Goal: Task Accomplishment & Management: Manage account settings

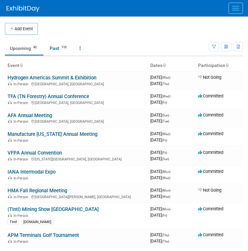
click at [234, 9] on button "Menu" at bounding box center [235, 8] width 14 height 11
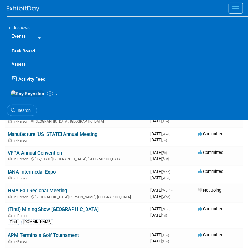
click at [16, 34] on link "Events" at bounding box center [19, 36] width 24 height 13
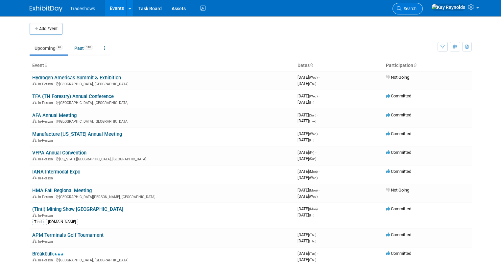
click at [247, 8] on span "Search" at bounding box center [408, 8] width 15 height 5
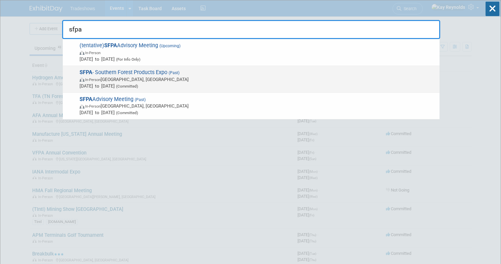
type input "sfpa"
click at [76, 75] on div "SFPA - Southern Forest Products Expo (Past) In-Person Nashville, TN Aug 6, 2025…" at bounding box center [251, 79] width 376 height 27
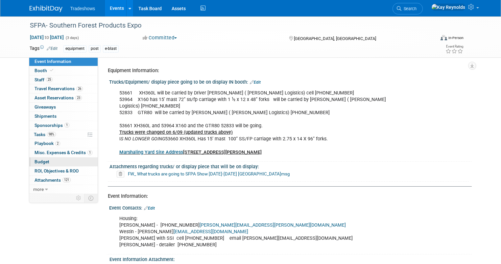
click at [64, 165] on link "Budget" at bounding box center [63, 162] width 68 height 9
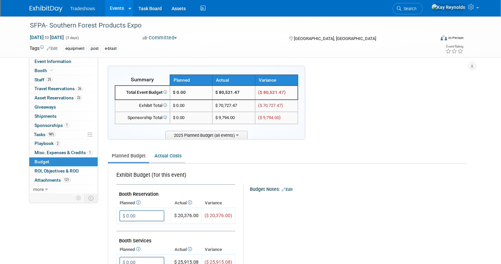
click at [154, 155] on link "Actual Costs" at bounding box center [167, 156] width 34 height 12
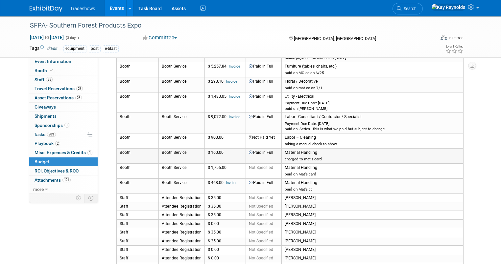
scroll to position [155, 0]
click at [54, 133] on link "98% Tasks 98%" at bounding box center [63, 134] width 68 height 9
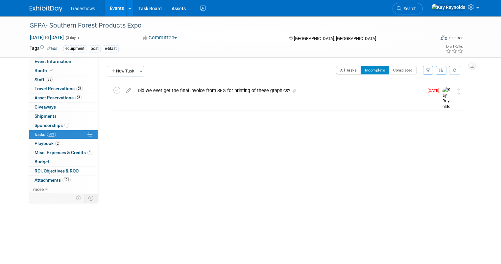
click at [357, 70] on button "All Tasks" at bounding box center [348, 70] width 25 height 9
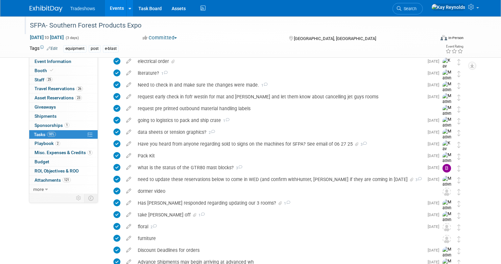
scroll to position [648, 0]
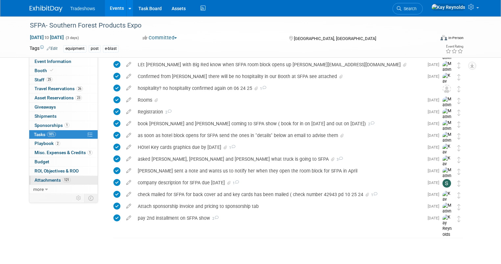
click at [44, 180] on span "Attachments 121" at bounding box center [52, 180] width 36 height 5
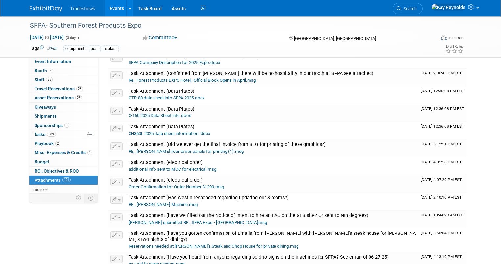
scroll to position [2209, 0]
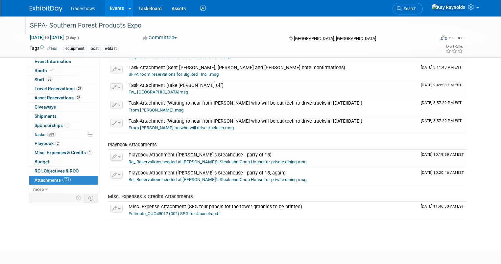
click at [363, 30] on div "SFPA- Southern Forest Products Expo" at bounding box center [227, 26] width 399 height 12
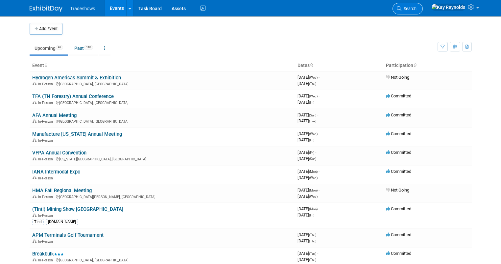
click at [416, 9] on span "Search" at bounding box center [408, 8] width 15 height 5
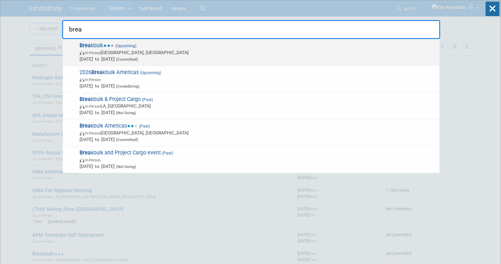
type input "brea"
click at [100, 47] on span "Brea kbulk (Upcoming) In-Person Houston, TX Sep 30, 2025 to Oct 2, 2025 (Commit…" at bounding box center [257, 52] width 358 height 20
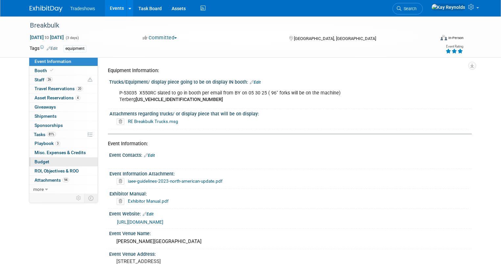
click at [50, 158] on link "Budget" at bounding box center [63, 162] width 68 height 9
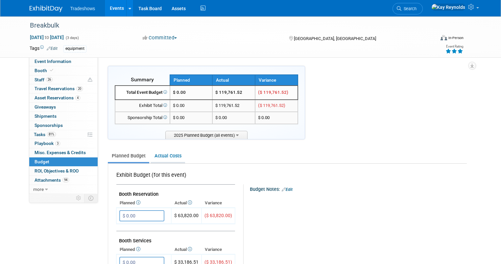
click at [157, 154] on link "Actual Costs" at bounding box center [167, 156] width 34 height 12
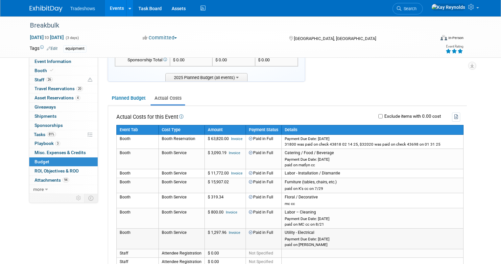
scroll to position [53, 0]
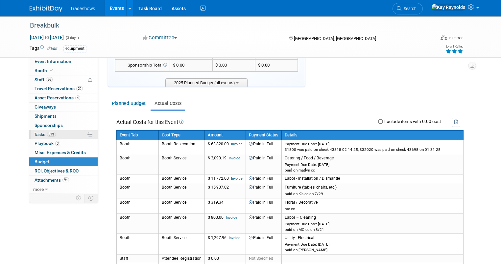
click at [59, 138] on link "81% Tasks 81%" at bounding box center [63, 134] width 68 height 9
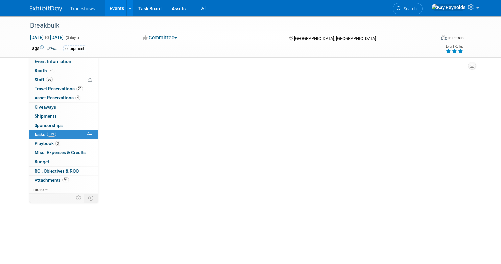
scroll to position [0, 0]
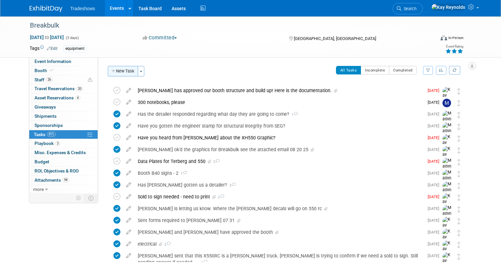
click at [117, 68] on button "New Task" at bounding box center [123, 71] width 30 height 11
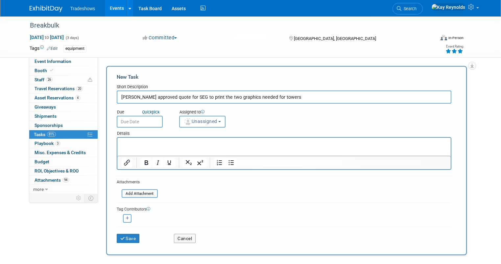
type input "[PERSON_NAME] approved quote for SEG to print the two graphics needed for towers"
click at [122, 193] on input "file" at bounding box center [118, 194] width 78 height 8
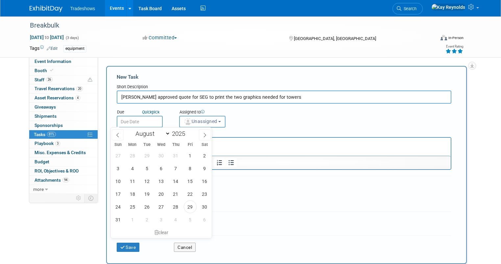
click at [136, 121] on input "text" at bounding box center [140, 122] width 46 height 12
click at [191, 206] on span "29" at bounding box center [190, 207] width 13 height 13
type input "[DATE]"
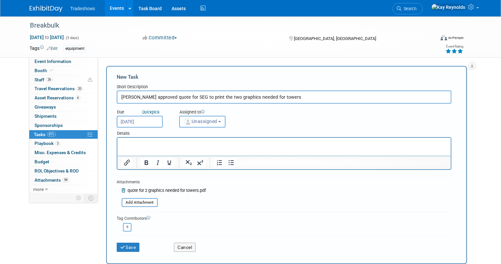
click at [191, 125] on button "Unassigned" at bounding box center [202, 122] width 47 height 12
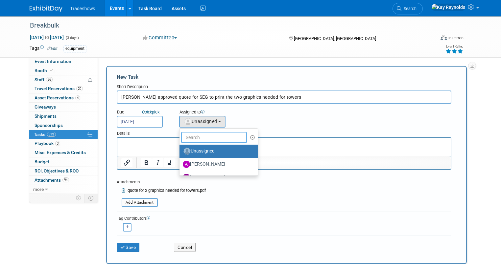
click at [191, 139] on input "text" at bounding box center [214, 137] width 66 height 11
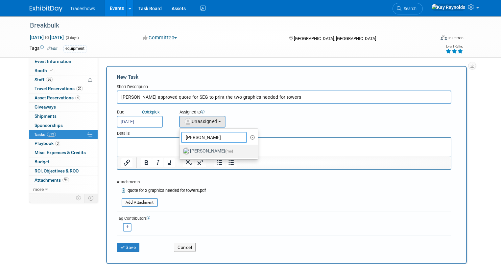
type input "[PERSON_NAME]"
click at [190, 151] on label "[PERSON_NAME] (me)" at bounding box center [217, 151] width 69 height 11
click at [180, 151] on input "[PERSON_NAME] (me)" at bounding box center [178, 150] width 4 height 4
select select "5e9256d4-eeb1-4d7e-ac69-1857632dd0f4"
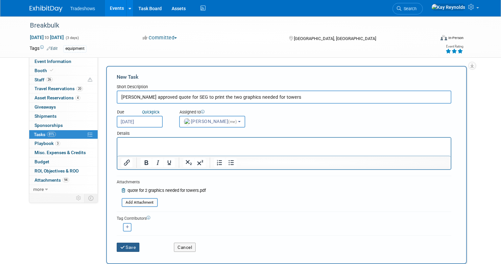
click at [119, 245] on button "Save" at bounding box center [128, 247] width 23 height 9
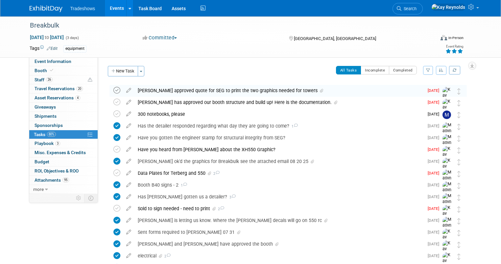
click at [113, 87] on icon at bounding box center [116, 90] width 7 height 7
click at [116, 71] on button "New Task" at bounding box center [123, 71] width 30 height 11
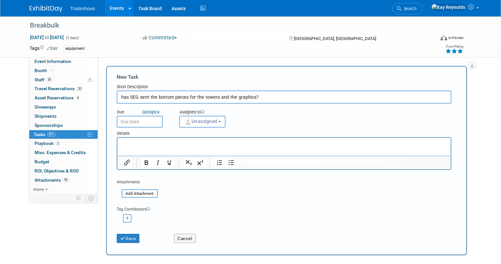
type input "has SEG sent the bottom pieces for the towers and the graphics?"
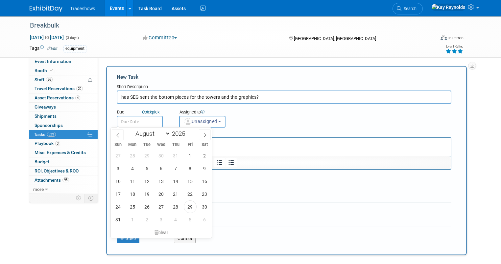
click at [121, 123] on input "text" at bounding box center [140, 122] width 46 height 12
click at [168, 134] on select "January February March April May June July August September October November De…" at bounding box center [151, 134] width 38 height 8
select select "8"
click at [132, 130] on select "January February March April May June July August September October November De…" at bounding box center [151, 134] width 38 height 8
click at [204, 119] on span "Unassigned" at bounding box center [201, 121] width 34 height 5
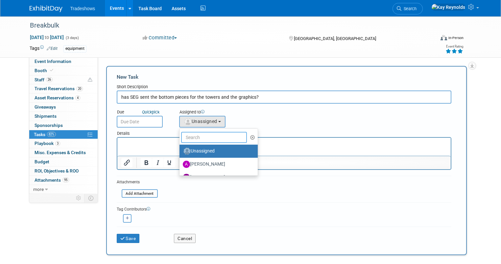
click at [191, 136] on input "text" at bounding box center [214, 137] width 66 height 11
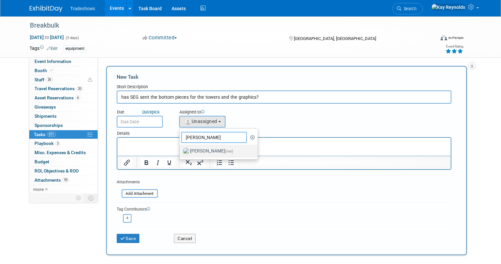
type input "[PERSON_NAME]"
click at [193, 148] on label "[PERSON_NAME] (me)" at bounding box center [217, 151] width 69 height 11
click at [180, 148] on input "[PERSON_NAME] (me)" at bounding box center [178, 150] width 4 height 4
select select "5e9256d4-eeb1-4d7e-ac69-1857632dd0f4"
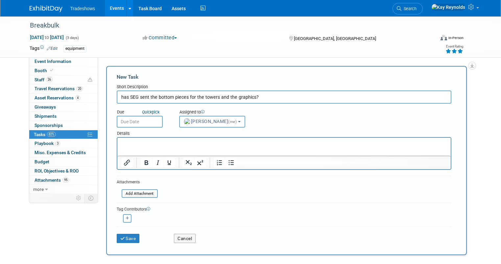
click at [125, 142] on p "Rich Text Area. Press ALT-0 for help." at bounding box center [284, 144] width 326 height 7
click at [126, 217] on icon "button" at bounding box center [127, 219] width 3 height 4
select select
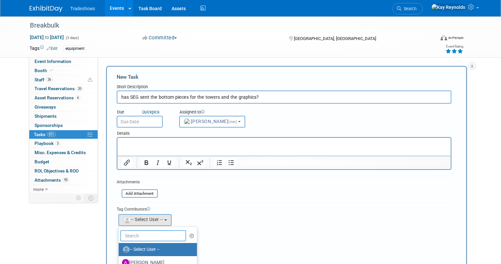
click at [124, 234] on input "text" at bounding box center [153, 236] width 66 height 11
type input "mat"
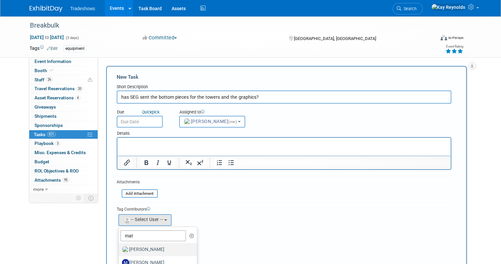
click at [125, 247] on label "[PERSON_NAME]" at bounding box center [156, 250] width 69 height 11
click at [120, 247] on input "[PERSON_NAME]" at bounding box center [117, 249] width 4 height 4
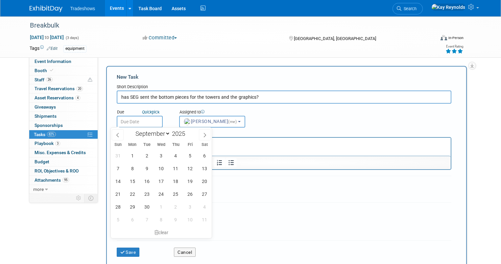
click at [129, 122] on input "text" at bounding box center [140, 122] width 46 height 12
click at [189, 156] on span "5" at bounding box center [190, 155] width 13 height 13
type input "[DATE]"
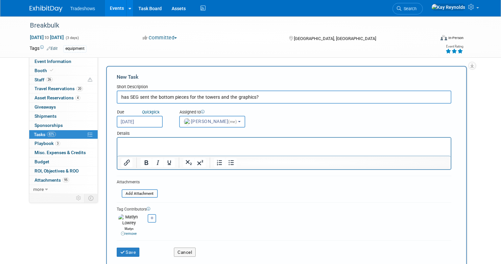
click at [256, 96] on input "has SEG sent the bottom pieces for the towers and the graphics?" at bounding box center [284, 97] width 334 height 13
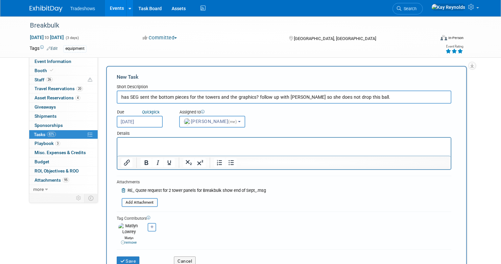
click at [370, 95] on input "has SEG sent the bottom pieces for the towers and the graphics? follow up with …" at bounding box center [284, 97] width 334 height 13
drag, startPoint x: 370, startPoint y: 95, endPoint x: 373, endPoint y: 105, distance: 10.7
click at [373, 105] on div "Due Quick pick [DATE] Assigned to <img src="[URL][DOMAIN_NAME]" style="width: 2…" at bounding box center [284, 116] width 344 height 24
click at [412, 94] on input "has SEG sent the bottom pieces for the towers and the graphics? follow up with …" at bounding box center [284, 97] width 334 height 13
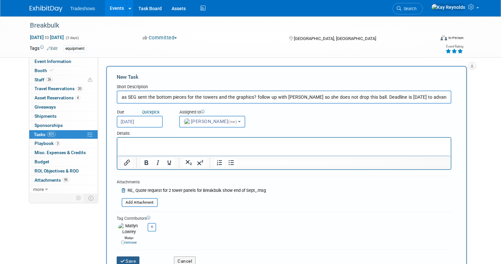
type input "has SEG sent the bottom pieces for the towers and the graphics? follow up with …"
click at [125, 257] on button "Save" at bounding box center [128, 261] width 23 height 9
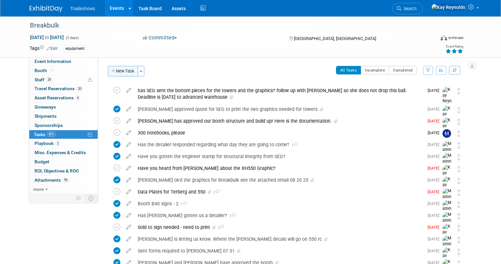
click at [111, 72] on button "New Task" at bounding box center [123, 71] width 30 height 11
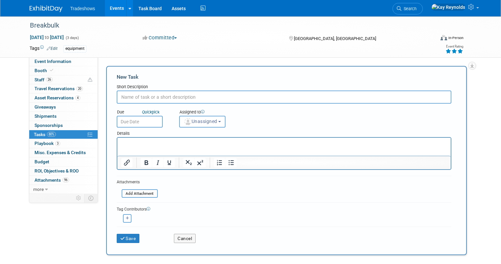
click at [120, 99] on input "text" at bounding box center [284, 97] width 334 height 13
type input "pack crate for Breakbulk"
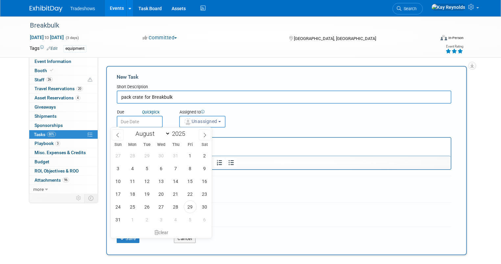
click at [125, 119] on input "text" at bounding box center [140, 122] width 46 height 12
click at [167, 133] on select "January February March April May June July August September October November De…" at bounding box center [151, 134] width 38 height 8
select select "8"
click at [132, 130] on select "January February March April May June July August September October November De…" at bounding box center [151, 134] width 38 height 8
click at [146, 154] on span "2" at bounding box center [146, 155] width 13 height 13
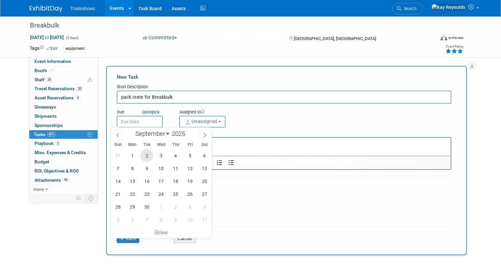
type input "[DATE]"
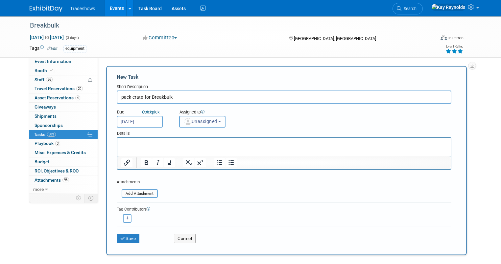
click at [189, 122] on span "Unassigned" at bounding box center [201, 121] width 34 height 5
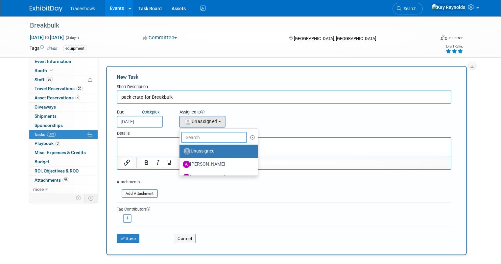
click at [191, 135] on input "text" at bounding box center [214, 137] width 66 height 11
type input "mat"
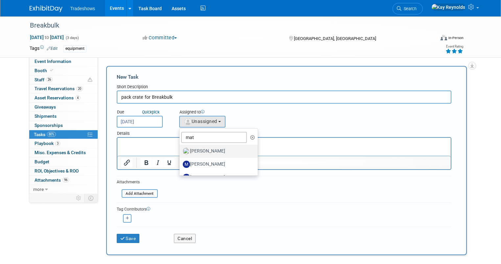
click at [196, 148] on label "[PERSON_NAME]" at bounding box center [217, 151] width 69 height 11
click at [180, 148] on input "[PERSON_NAME]" at bounding box center [178, 150] width 4 height 4
select select "53a61db3-ae1f-4f8e-85ed-74f10af30436"
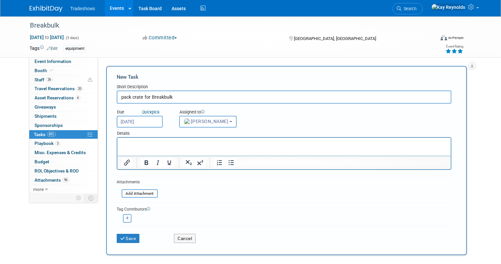
click at [126, 218] on icon "button" at bounding box center [127, 219] width 3 height 4
select select
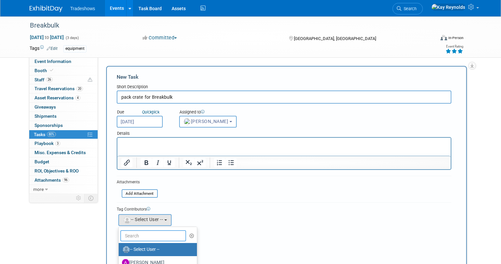
click at [133, 233] on input "text" at bounding box center [153, 236] width 66 height 11
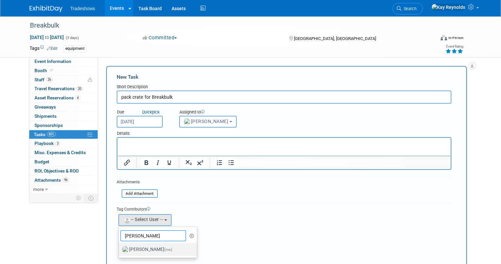
type input "[PERSON_NAME]"
click at [131, 250] on label "[PERSON_NAME] (me)" at bounding box center [156, 250] width 69 height 11
click at [120, 250] on input "[PERSON_NAME] (me)" at bounding box center [117, 249] width 4 height 4
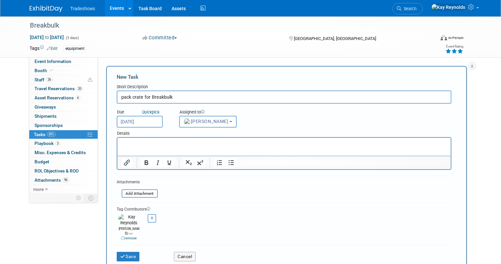
click at [138, 96] on input "pack crate for Breakbulk" at bounding box center [284, 97] width 334 height 13
click at [197, 97] on input "pack crate this week for Breakbulk" at bounding box center [284, 97] width 334 height 13
type input "pack crate this week for Breakbulk deadline for advanced warehouse is [DATE]"
click at [117, 252] on button "Save" at bounding box center [128, 256] width 23 height 9
